Goal: Information Seeking & Learning: Learn about a topic

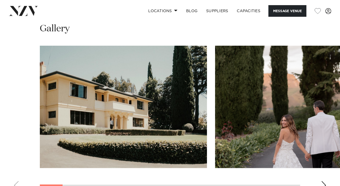
scroll to position [543, 0]
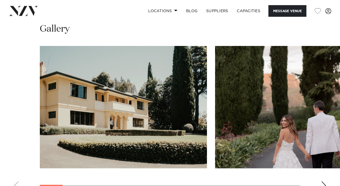
click at [156, 109] on img "1 / 17" at bounding box center [123, 107] width 167 height 123
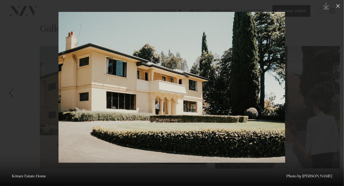
click at [307, 95] on div at bounding box center [172, 93] width 344 height 186
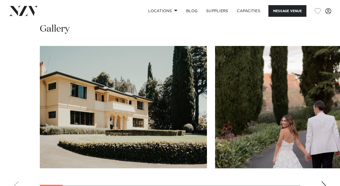
click at [305, 98] on img "2 / 17" at bounding box center [298, 107] width 167 height 123
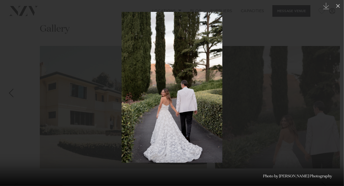
click at [177, 145] on img at bounding box center [172, 87] width 101 height 151
click at [260, 120] on div at bounding box center [172, 93] width 344 height 186
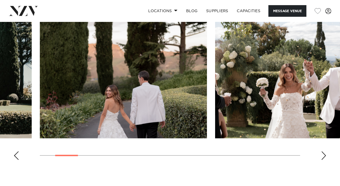
click at [325, 152] on div "Next slide" at bounding box center [323, 156] width 5 height 9
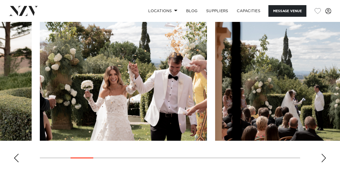
scroll to position [570, 0]
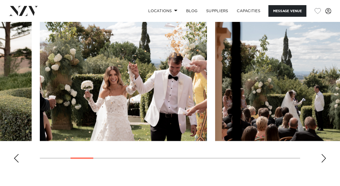
click at [325, 155] on div "Next slide" at bounding box center [323, 159] width 5 height 9
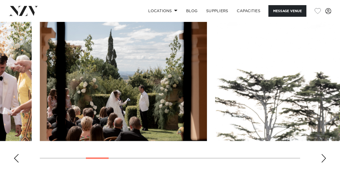
click at [325, 155] on div "Next slide" at bounding box center [323, 159] width 5 height 9
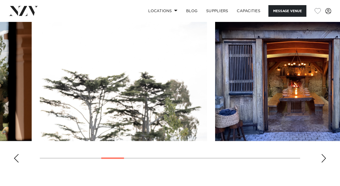
click at [325, 155] on div "Next slide" at bounding box center [323, 159] width 5 height 9
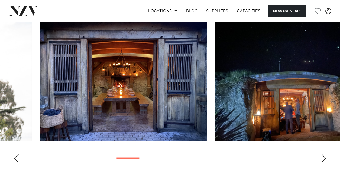
click at [325, 155] on div "Next slide" at bounding box center [323, 159] width 5 height 9
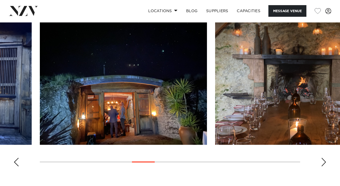
click at [324, 158] on div "Next slide" at bounding box center [323, 162] width 5 height 9
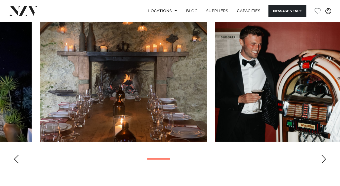
click at [324, 155] on div "Next slide" at bounding box center [323, 159] width 5 height 9
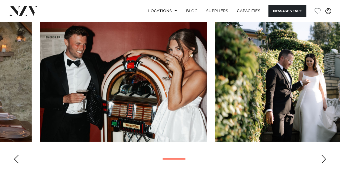
scroll to position [570, 0]
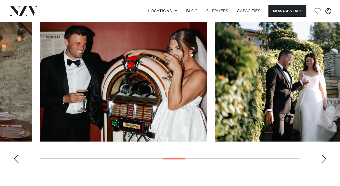
click at [324, 155] on div "Next slide" at bounding box center [323, 159] width 5 height 9
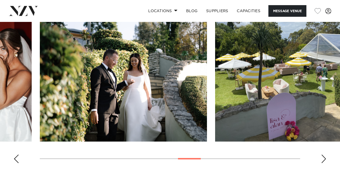
click at [18, 155] on div "Previous slide" at bounding box center [16, 159] width 5 height 9
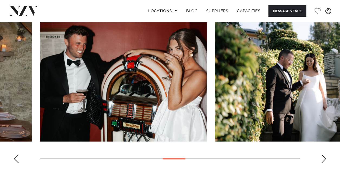
click at [18, 155] on div "Previous slide" at bounding box center [16, 159] width 5 height 9
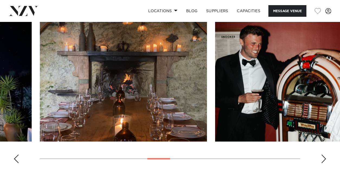
click at [17, 155] on div "Previous slide" at bounding box center [16, 159] width 5 height 9
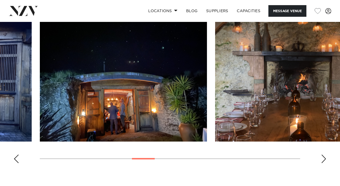
click at [17, 155] on div "Previous slide" at bounding box center [16, 159] width 5 height 9
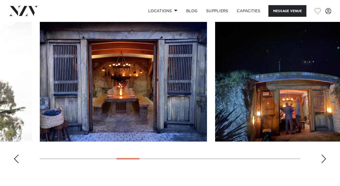
click at [20, 143] on swiper-container at bounding box center [170, 93] width 340 height 149
click at [323, 155] on div "Next slide" at bounding box center [323, 159] width 5 height 9
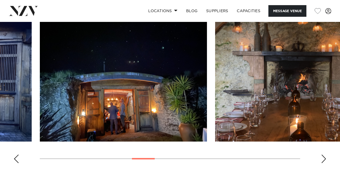
click at [323, 155] on div "Next slide" at bounding box center [323, 159] width 5 height 9
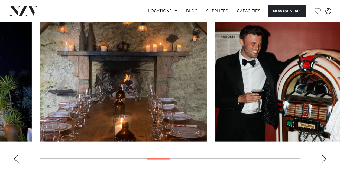
click at [323, 155] on div "Next slide" at bounding box center [323, 159] width 5 height 9
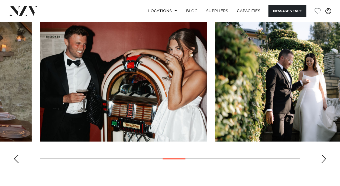
click at [323, 155] on div "Next slide" at bounding box center [323, 159] width 5 height 9
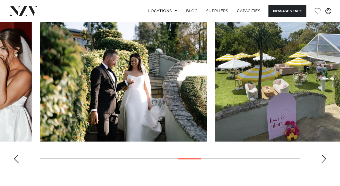
click at [323, 155] on div "Next slide" at bounding box center [323, 159] width 5 height 9
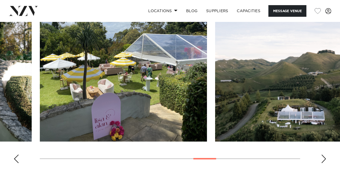
click at [323, 155] on div "Next slide" at bounding box center [323, 159] width 5 height 9
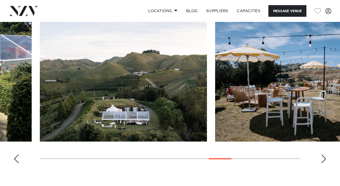
click at [322, 155] on div "Next slide" at bounding box center [323, 159] width 5 height 9
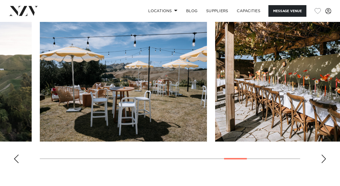
click at [322, 155] on div "Next slide" at bounding box center [323, 159] width 5 height 9
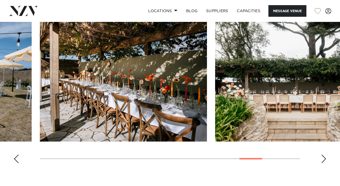
click at [322, 155] on div "Next slide" at bounding box center [323, 159] width 5 height 9
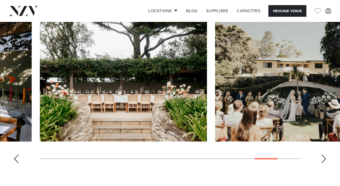
click at [322, 155] on div "Next slide" at bounding box center [323, 159] width 5 height 9
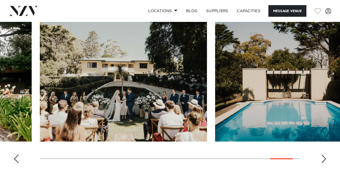
click at [322, 155] on div "Next slide" at bounding box center [323, 159] width 5 height 9
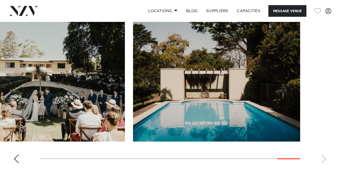
click at [322, 147] on swiper-container at bounding box center [170, 93] width 340 height 149
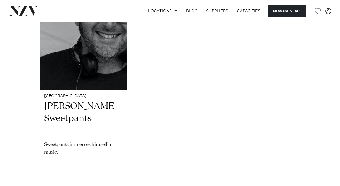
scroll to position [1229, 0]
